Goal: Book appointment/travel/reservation

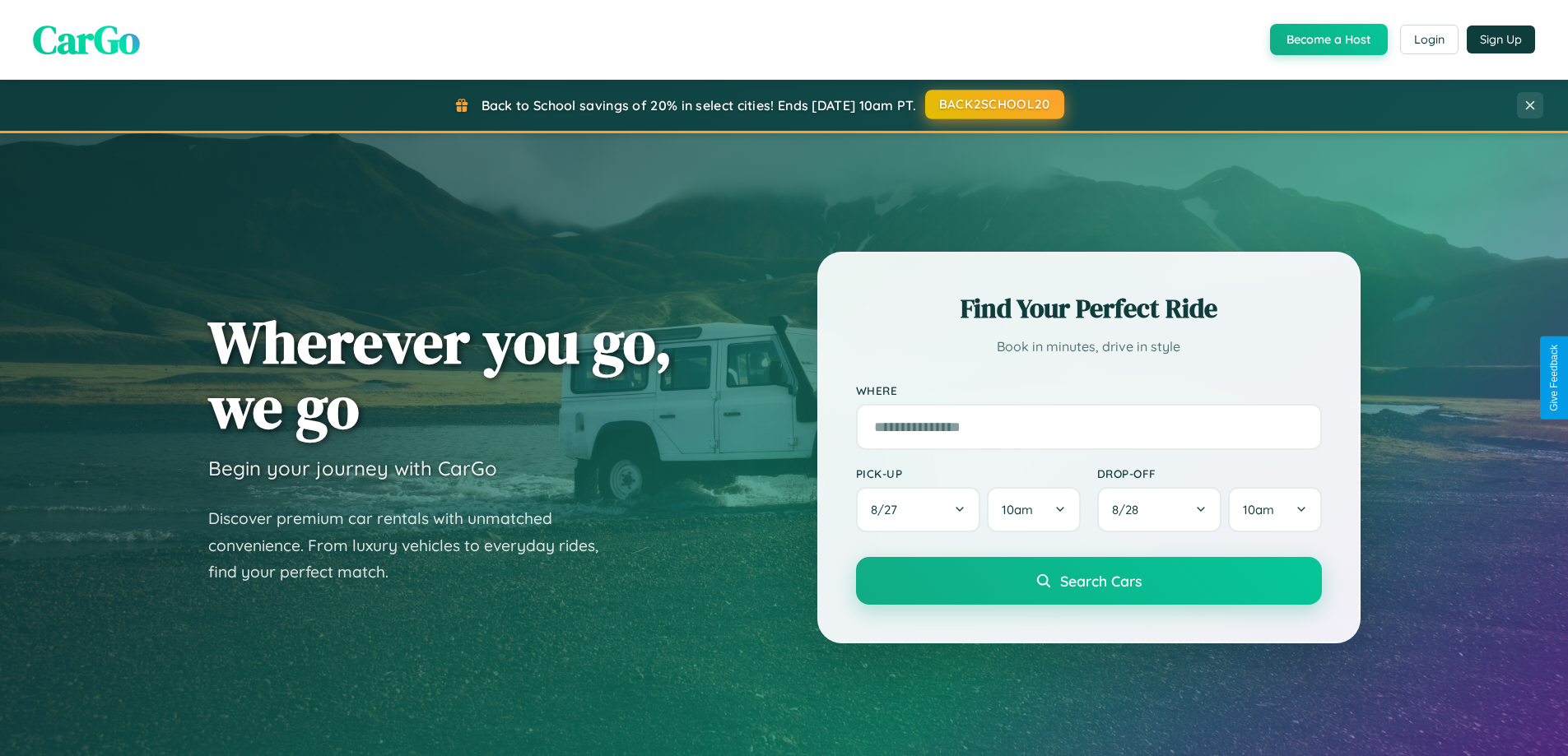
click at [994, 105] on button "BACK2SCHOOL20" at bounding box center [995, 104] width 139 height 29
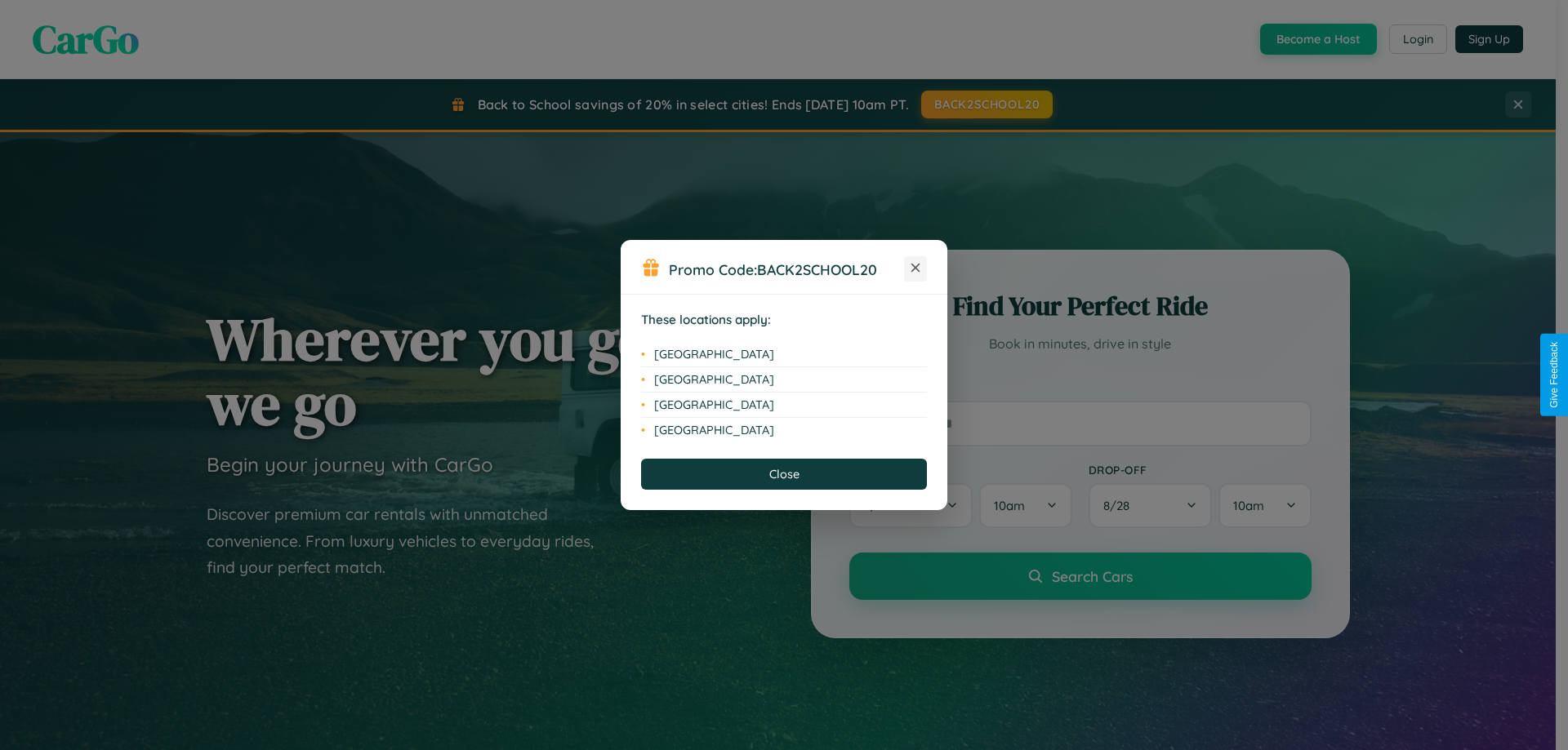
click at [915, 269] on icon at bounding box center [915, 268] width 9 height 9
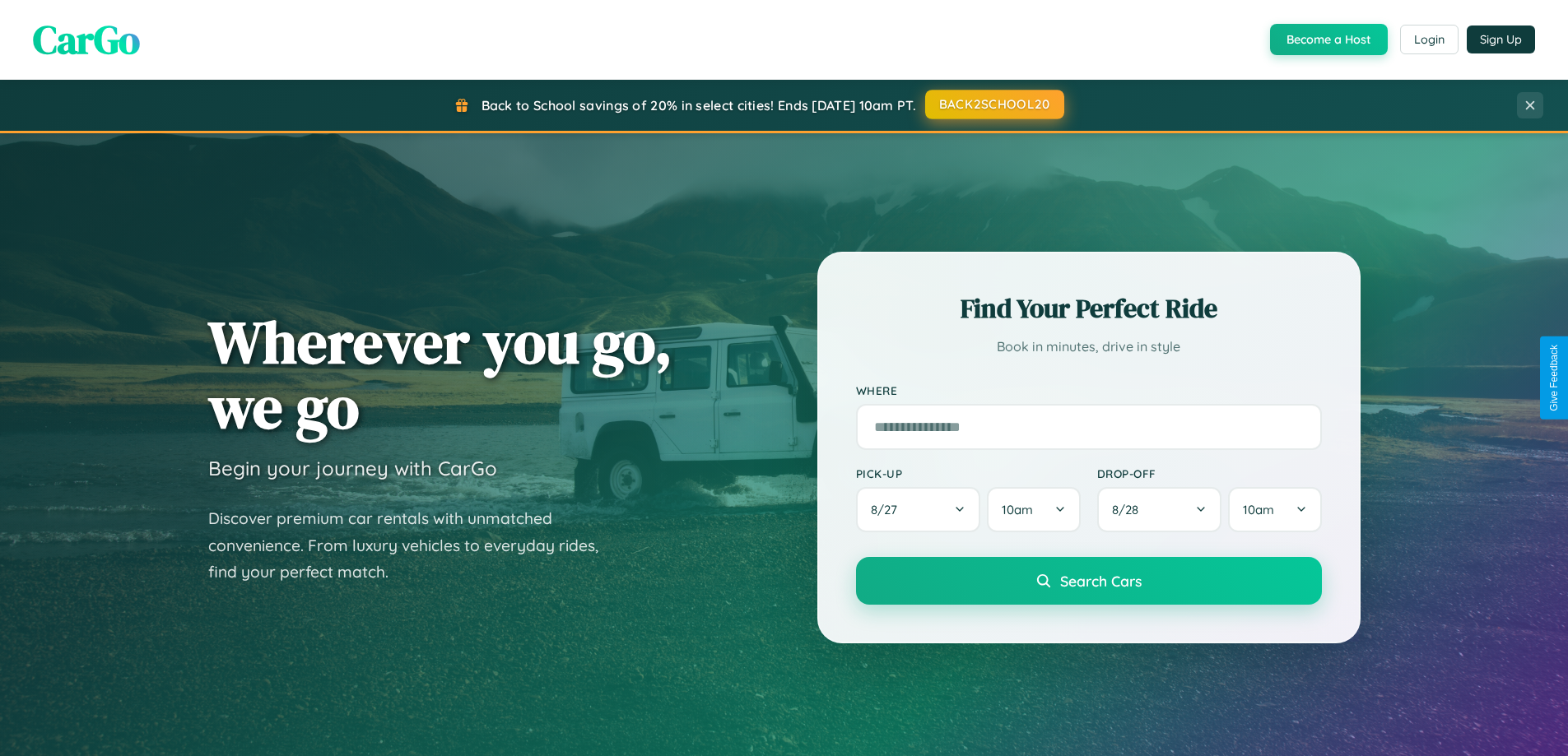
click at [994, 105] on button "BACK2SCHOOL20" at bounding box center [995, 104] width 139 height 29
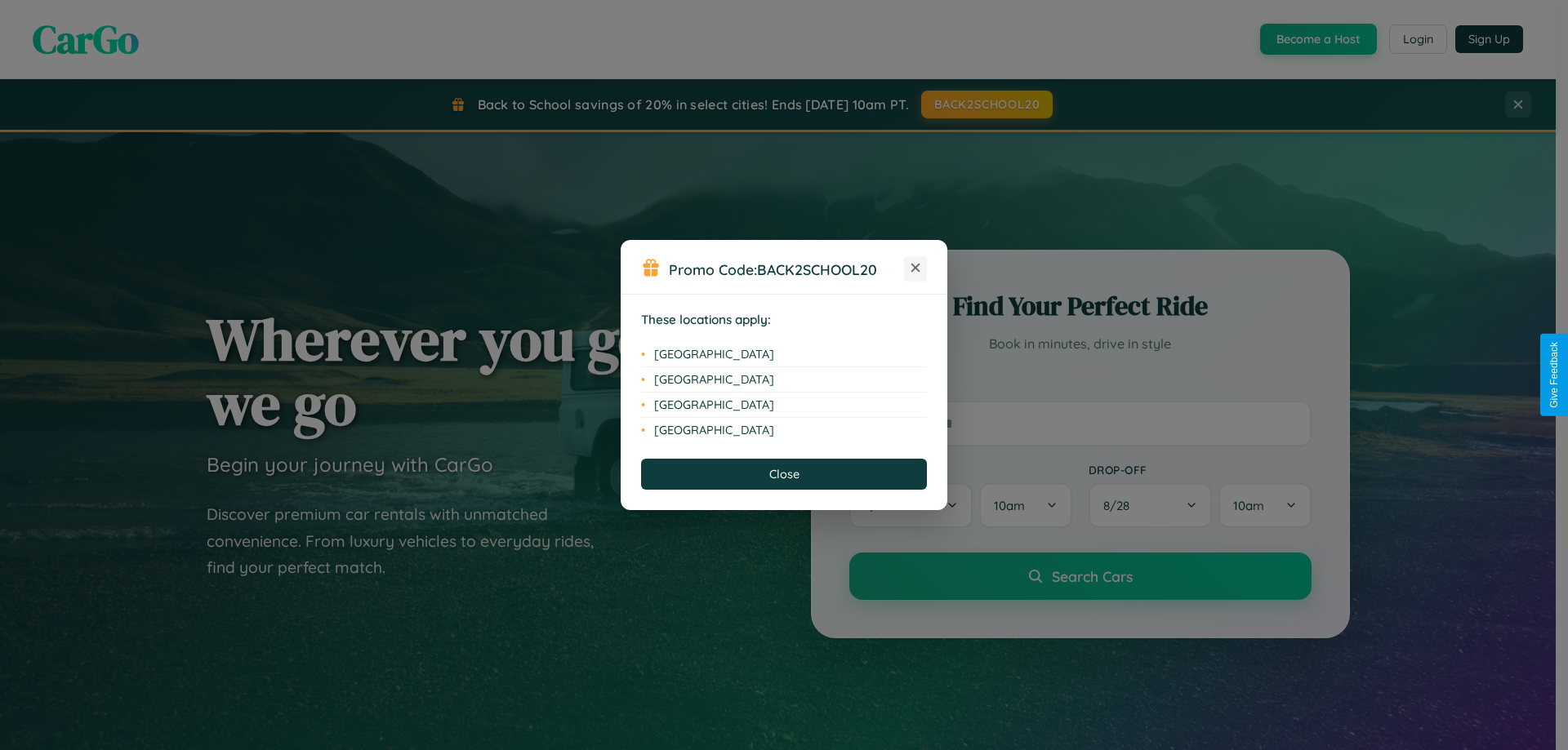
click at [915, 269] on icon at bounding box center [915, 268] width 9 height 9
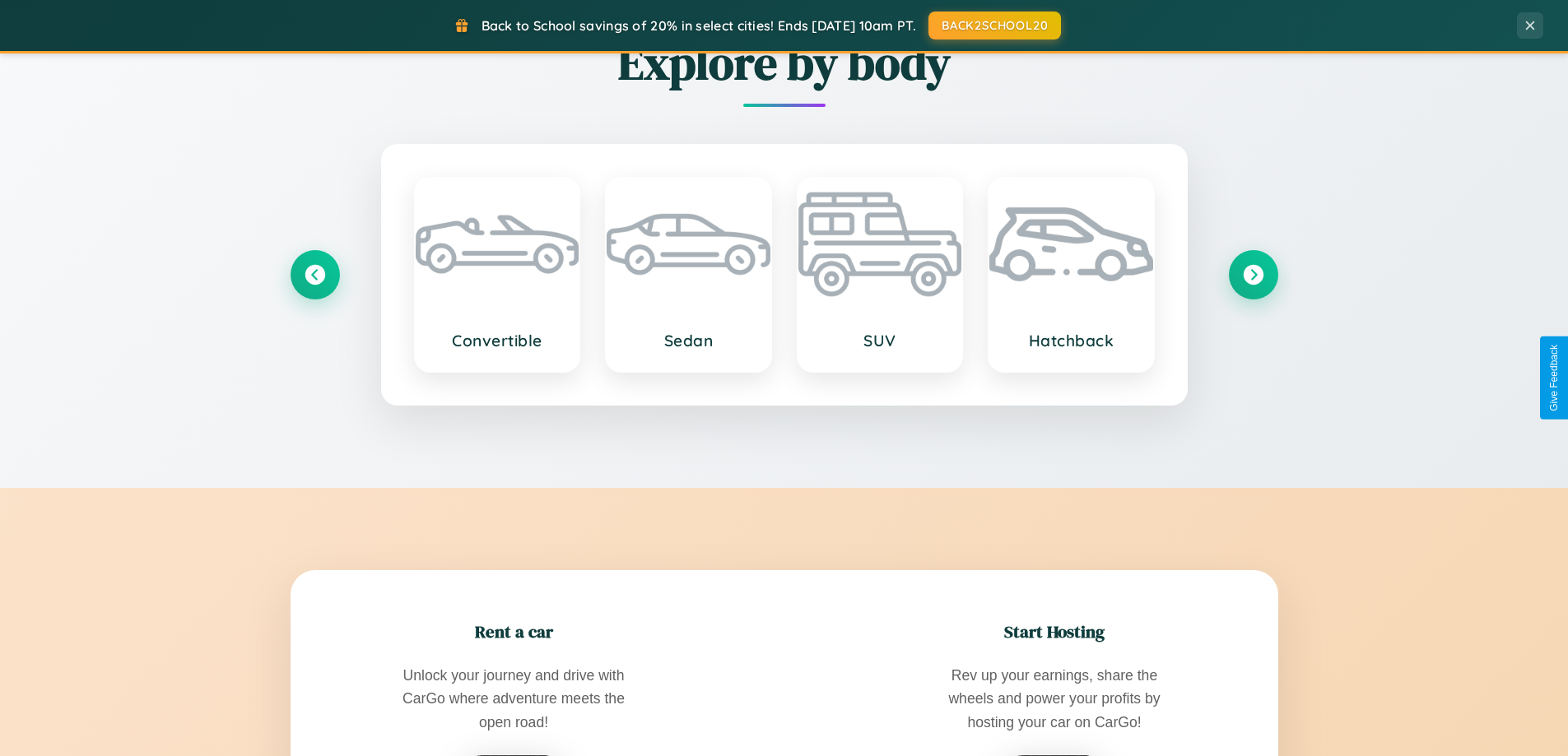
scroll to position [2645, 0]
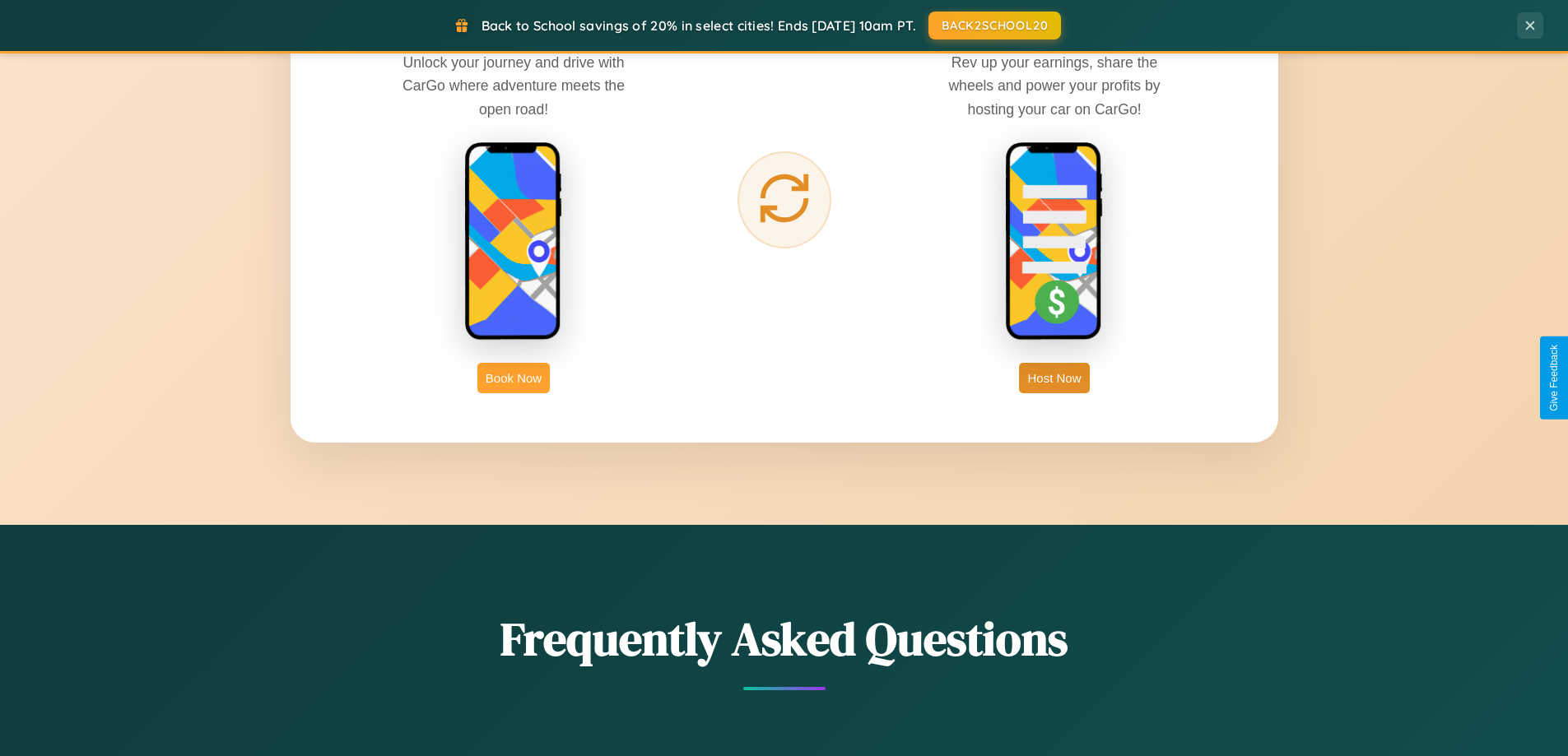
click at [513, 378] on button "Book Now" at bounding box center [514, 378] width 73 height 30
